Goal: Task Accomplishment & Management: Use online tool/utility

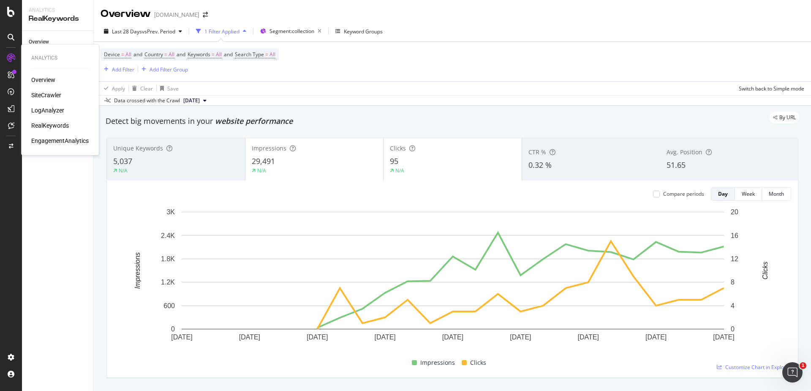
click at [62, 108] on div "LogAnalyzer" at bounding box center [47, 110] width 33 height 8
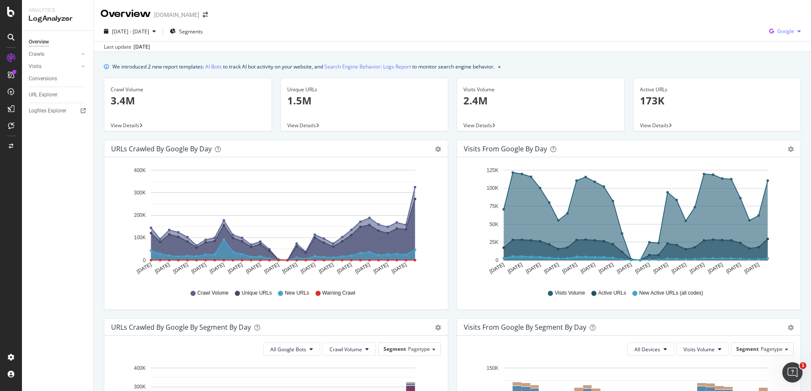
click at [767, 33] on icon "button" at bounding box center [771, 31] width 11 height 12
click at [786, 84] on div "OpenAI" at bounding box center [780, 79] width 58 height 12
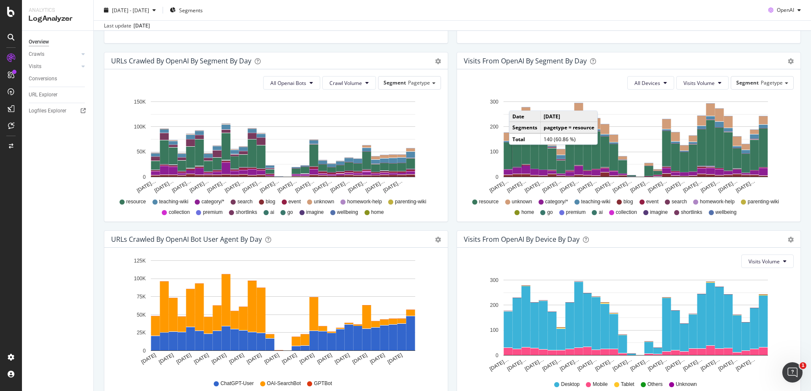
scroll to position [261, 0]
